Goal: Register for event/course

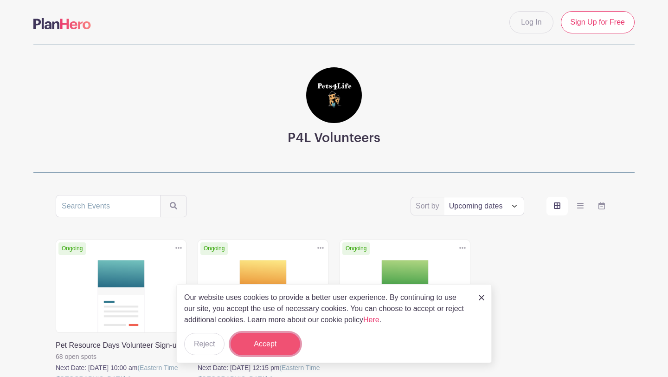
click at [296, 335] on button "Accept" at bounding box center [266, 344] width 70 height 22
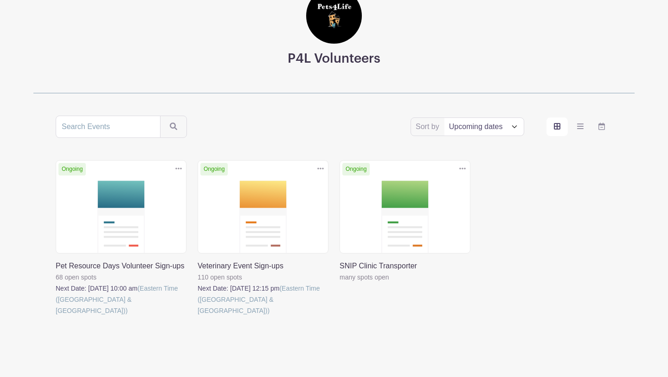
scroll to position [83, 0]
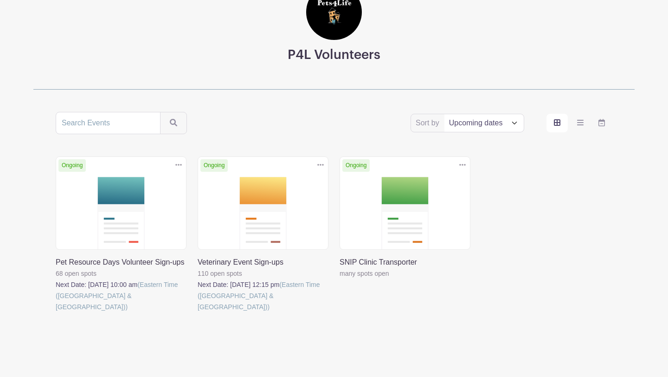
click at [56, 312] on link at bounding box center [56, 312] width 0 height 0
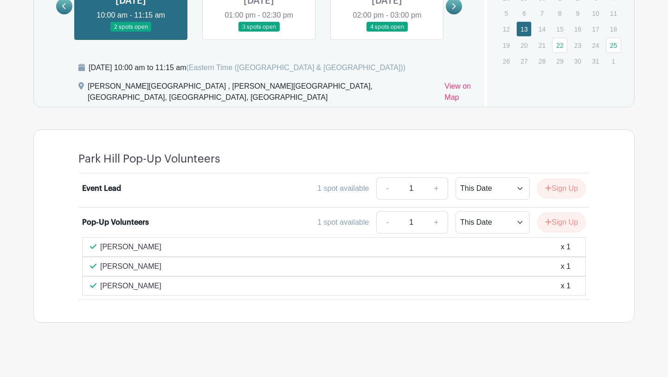
scroll to position [671, 0]
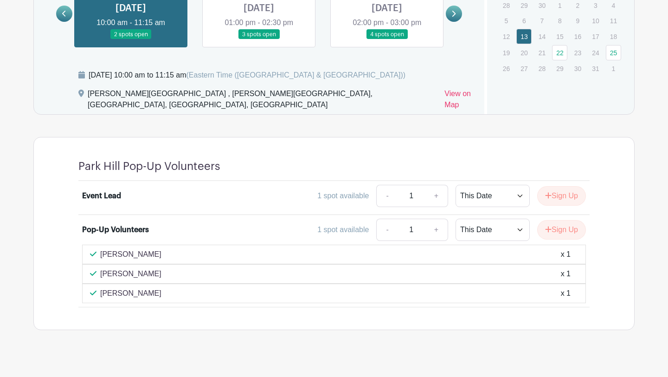
click at [171, 249] on div "[PERSON_NAME] x 1" at bounding box center [334, 254] width 488 height 11
click at [503, 225] on select "This Date Select Dates" at bounding box center [493, 230] width 74 height 22
click at [456, 219] on select "This Date Select Dates" at bounding box center [493, 230] width 74 height 22
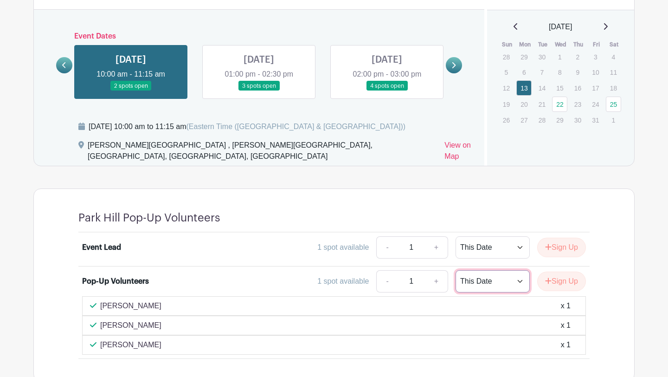
scroll to position [619, 0]
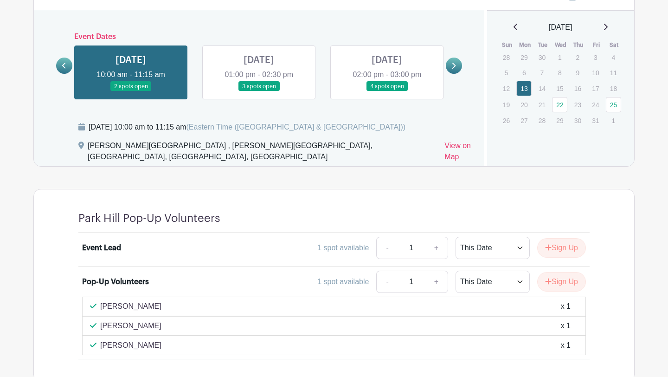
click at [259, 91] on link at bounding box center [259, 91] width 0 height 0
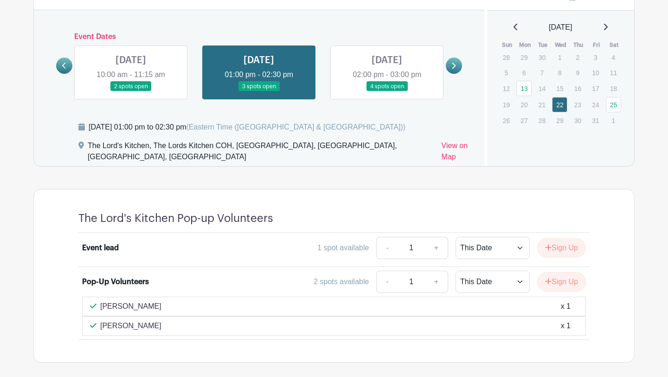
click at [387, 91] on link at bounding box center [387, 91] width 0 height 0
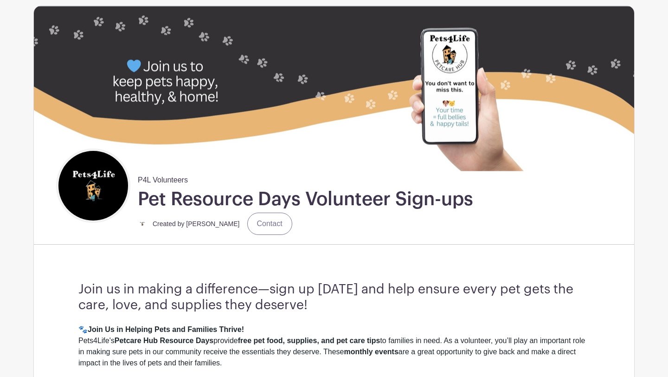
scroll to position [70, 0]
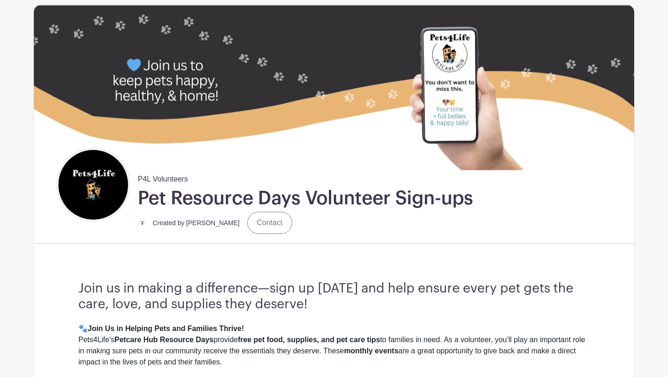
click at [194, 227] on div "Created by [PERSON_NAME]" at bounding box center [196, 222] width 87 height 11
